Goal: Information Seeking & Learning: Learn about a topic

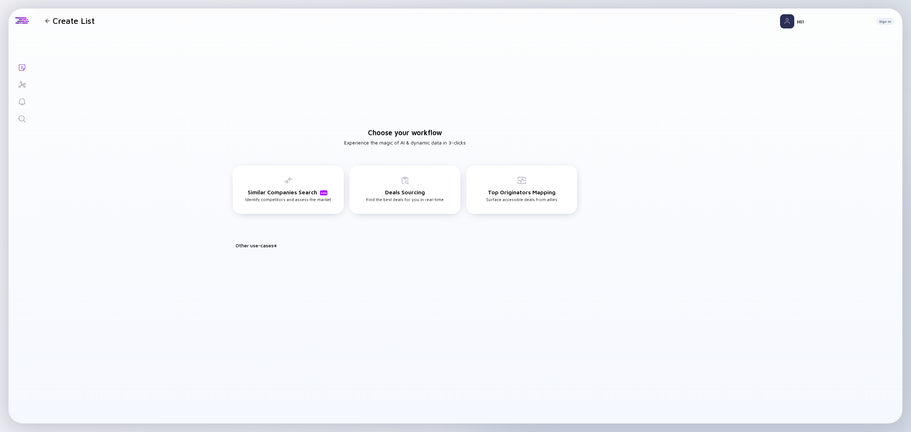
click at [21, 112] on link "Search" at bounding box center [22, 118] width 27 height 17
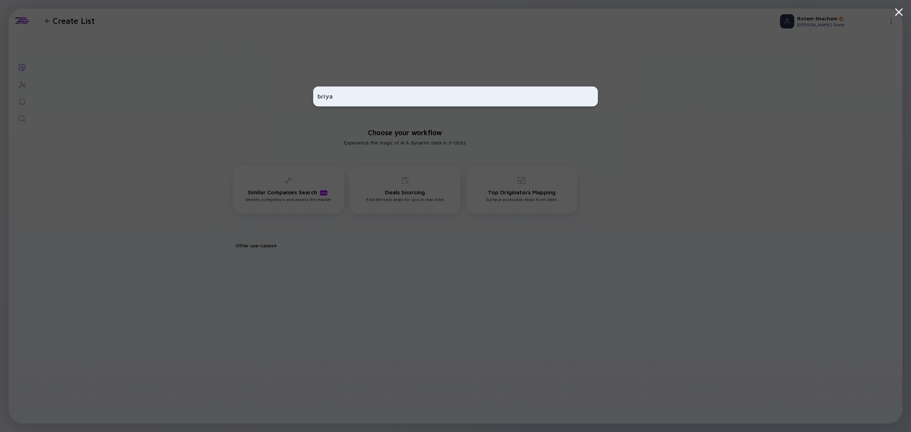
type input "briya"
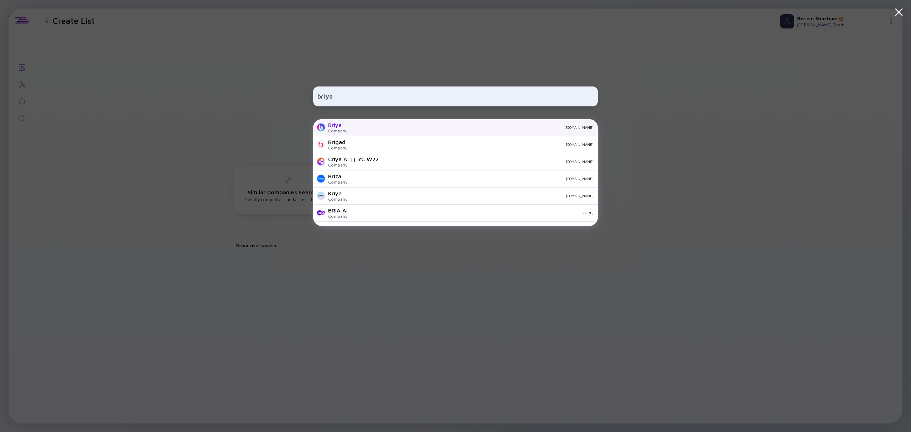
click at [337, 127] on div "Briya" at bounding box center [337, 125] width 19 height 6
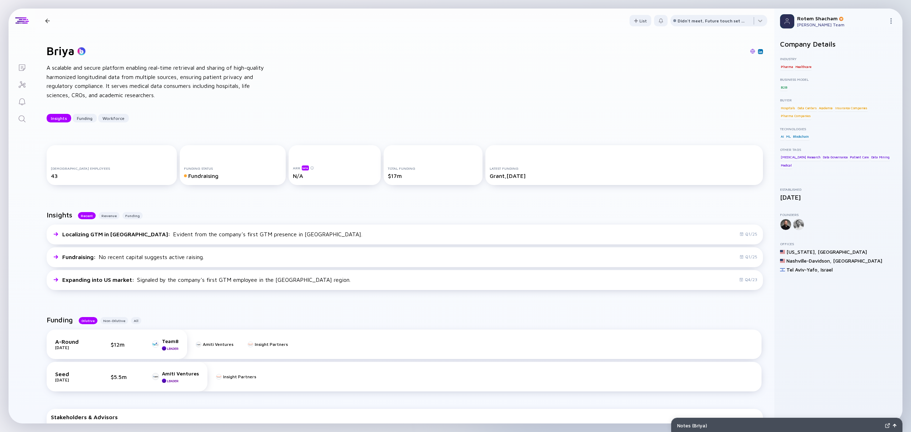
click at [46, 22] on div at bounding box center [47, 20] width 5 height 5
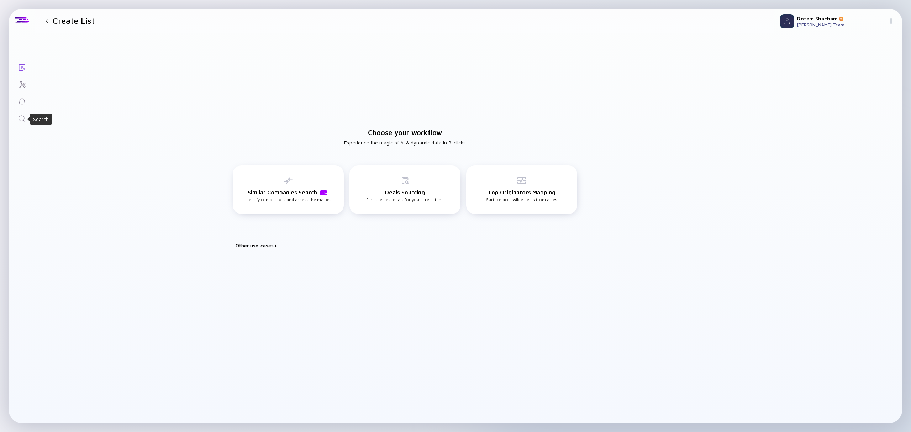
click at [26, 118] on icon "Search" at bounding box center [22, 119] width 9 height 9
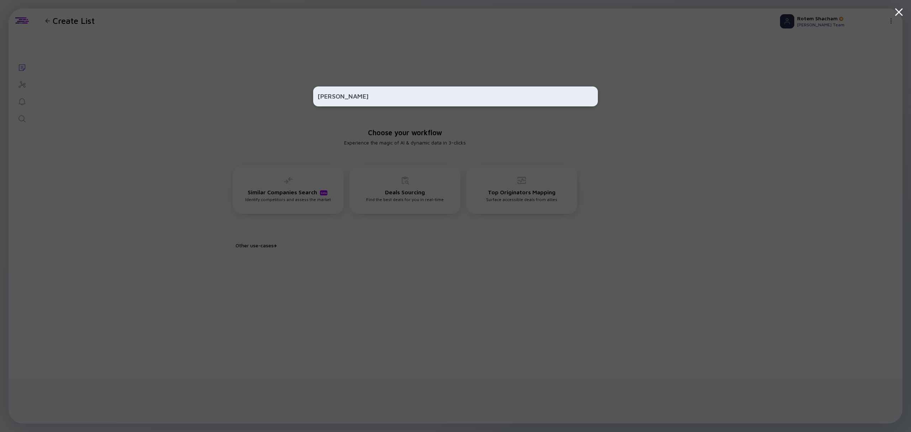
type input "[PERSON_NAME]"
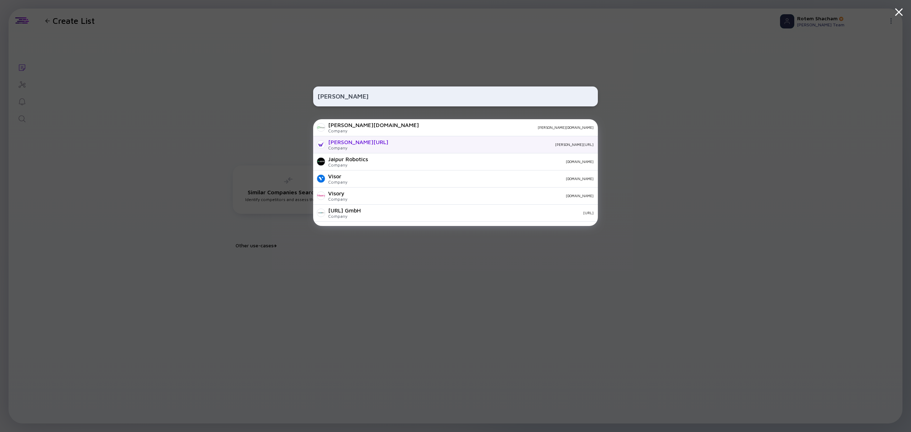
click at [394, 143] on div "[PERSON_NAME][URL]" at bounding box center [494, 144] width 200 height 4
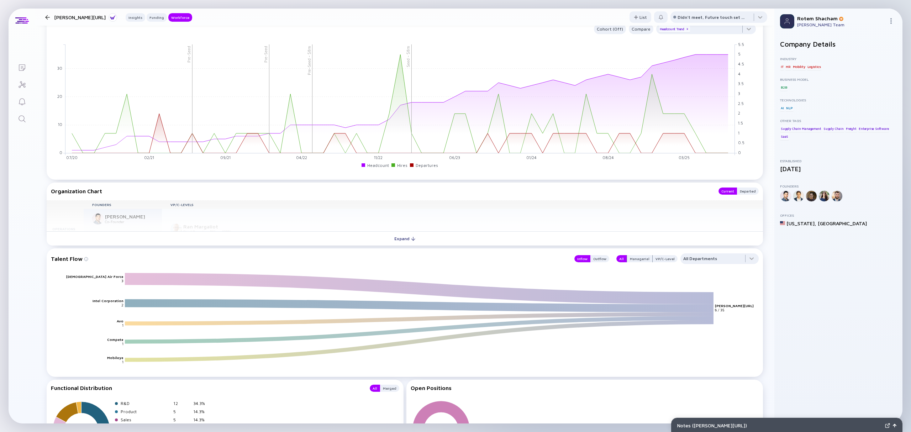
scroll to position [712, 0]
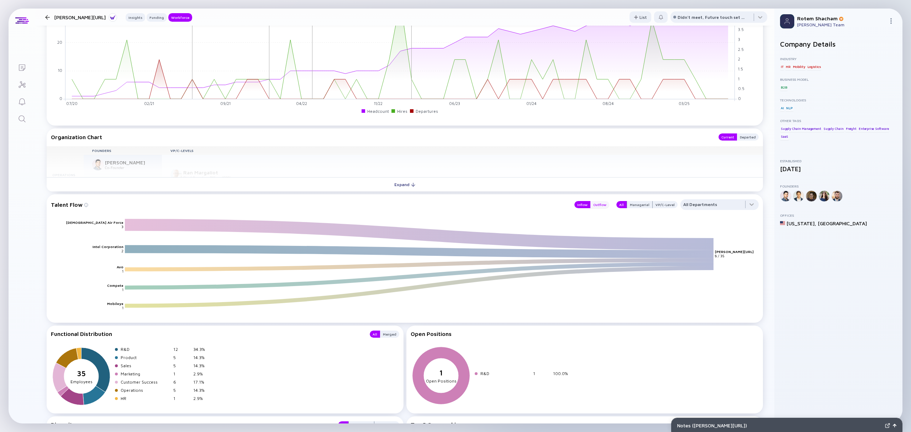
click at [595, 204] on div "Outflow" at bounding box center [599, 204] width 19 height 7
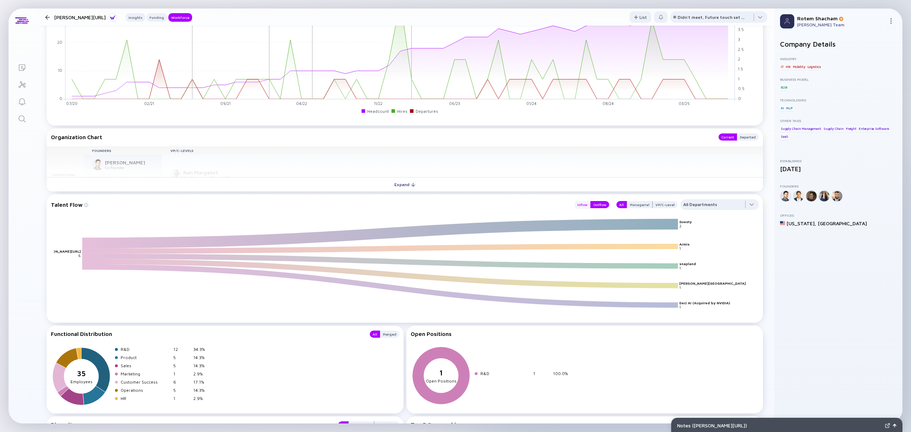
click at [576, 206] on div "Inflow" at bounding box center [582, 204] width 16 height 7
